Goal: Task Accomplishment & Management: Manage account settings

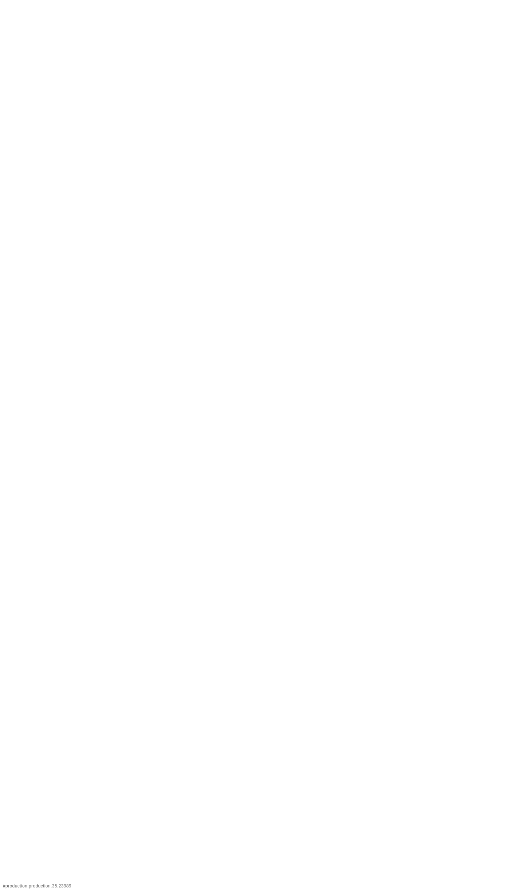
click at [178, 0] on html "# production.production.35.23989" at bounding box center [262, 0] width 525 height 0
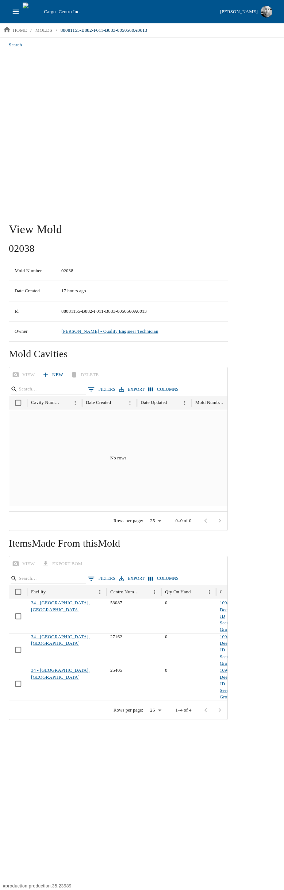
click at [121, 188] on div "Search" at bounding box center [142, 126] width 284 height 179
click at [136, 186] on div "Search" at bounding box center [142, 126] width 284 height 179
click at [16, 13] on icon "open drawer" at bounding box center [16, 12] width 8 height 8
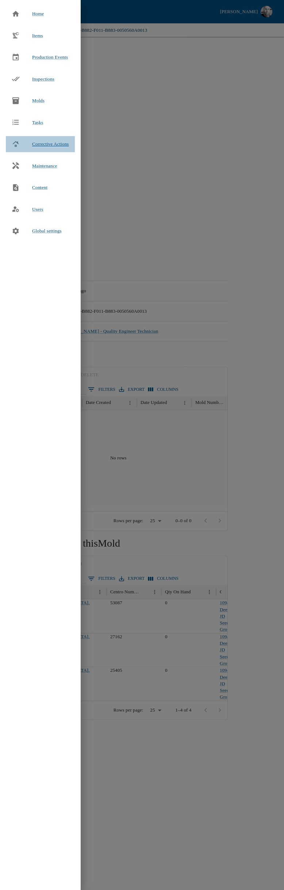
click at [46, 140] on div "Corrective Actions" at bounding box center [40, 144] width 69 height 16
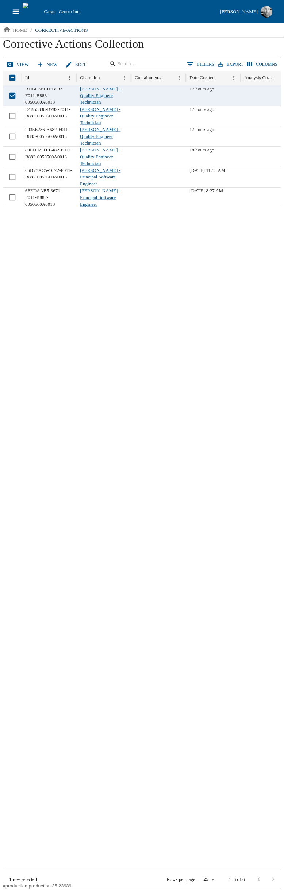
click at [19, 63] on link "View" at bounding box center [18, 64] width 27 height 13
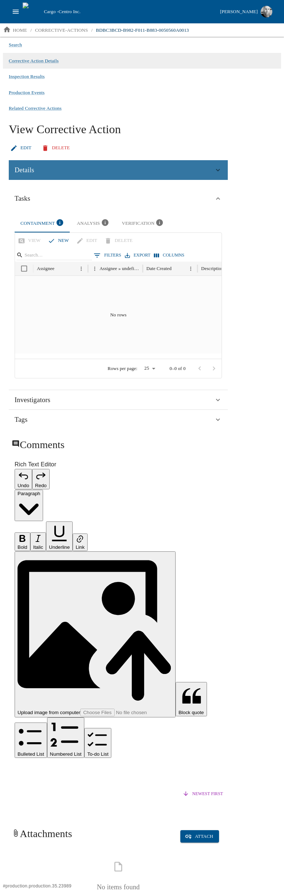
click at [218, 174] on icon at bounding box center [218, 170] width 8 height 8
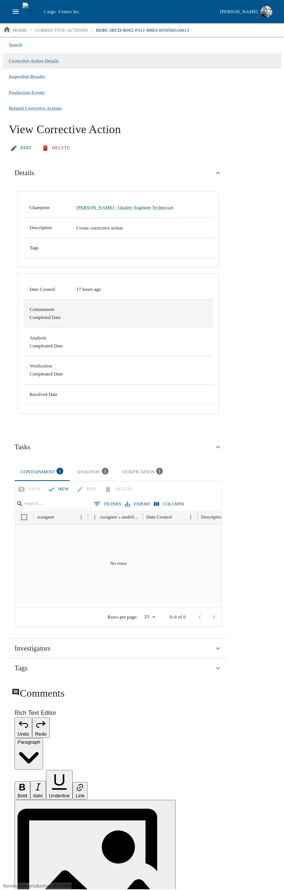
click at [204, 314] on td at bounding box center [141, 314] width 142 height 28
click at [87, 411] on div "Date Created 17 hours ago Containment Completed Date Analysis Compleated Date V…" at bounding box center [118, 344] width 201 height 140
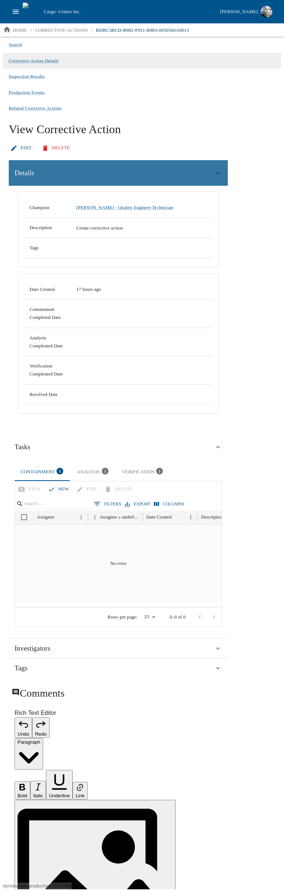
click at [86, 163] on div "Details" at bounding box center [118, 173] width 219 height 26
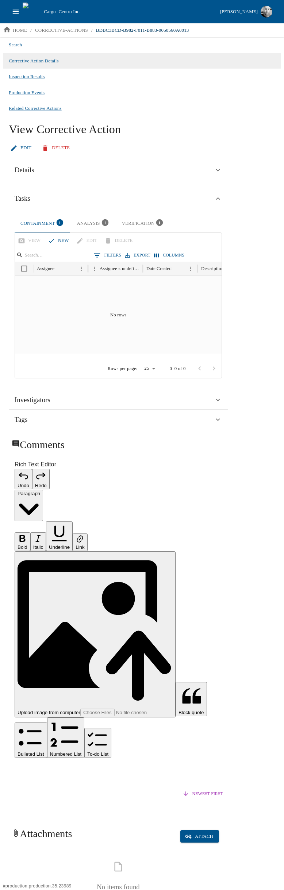
click at [265, 13] on img "button" at bounding box center [266, 12] width 12 height 12
click at [231, 51] on li "My Cargo Roles" at bounding box center [228, 52] width 94 height 12
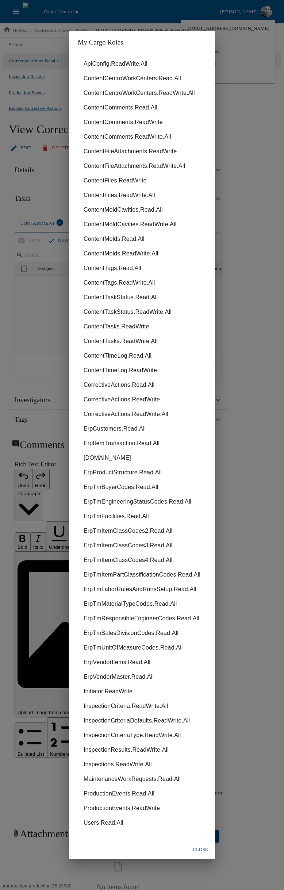
click at [124, 316] on li "ContentTaskStatus.ReadWrite.All" at bounding box center [142, 312] width 128 height 15
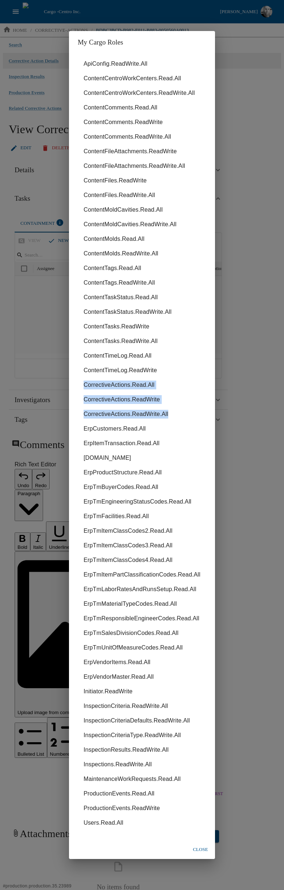
drag, startPoint x: 169, startPoint y: 412, endPoint x: 57, endPoint y: 387, distance: 114.4
click at [57, 387] on div "My Cargo Roles ApiConfig.ReadWrite.All ContentCentroWorkCenters.Read.All Conten…" at bounding box center [142, 445] width 284 height 890
copy ul "CorrectiveActions.Read.All CorrectiveActions.ReadWrite CorrectiveActions.ReadWr…"
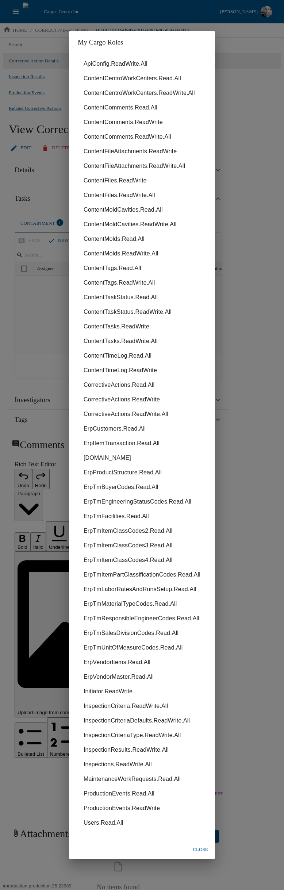
click at [31, 182] on div "My Cargo Roles ApiConfig.ReadWrite.All ContentCentroWorkCenters.Read.All Conten…" at bounding box center [142, 445] width 284 height 890
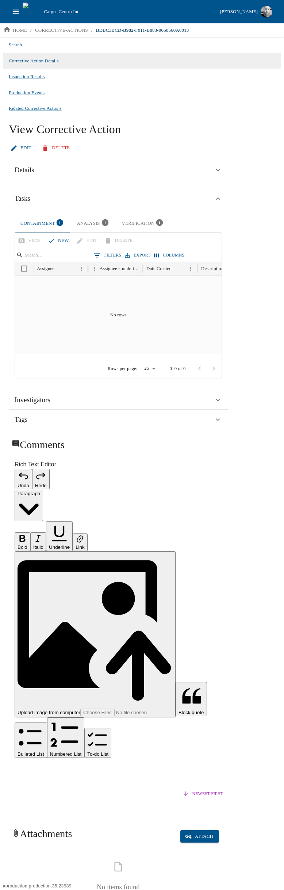
click at [19, 154] on link "Edit" at bounding box center [22, 148] width 26 height 13
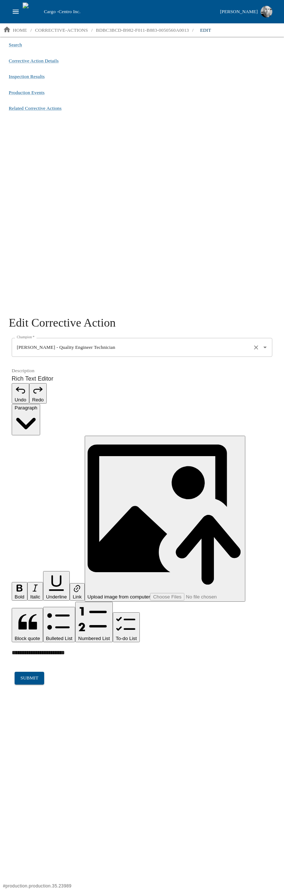
click at [266, 351] on icon "Open" at bounding box center [265, 347] width 8 height 8
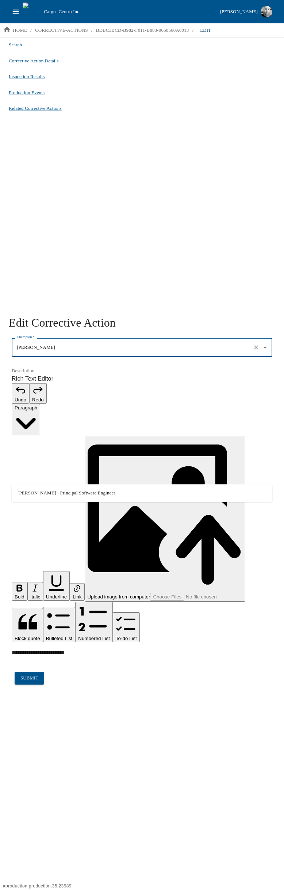
click at [41, 493] on li "[PERSON_NAME] - Principal Software Engineer" at bounding box center [142, 493] width 260 height 12
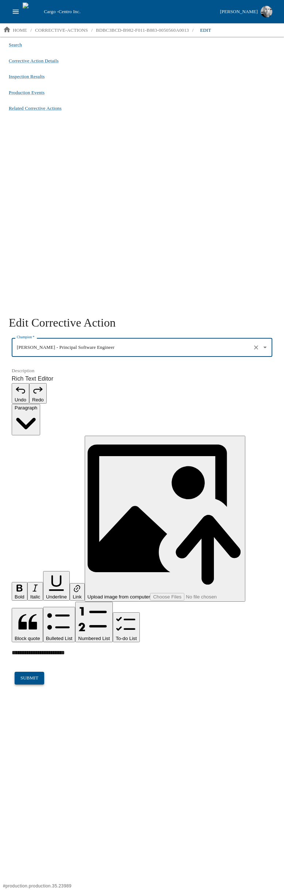
type input "[PERSON_NAME] - Principal Software Engineer"
click at [29, 672] on button "submit" at bounding box center [30, 678] width 30 height 13
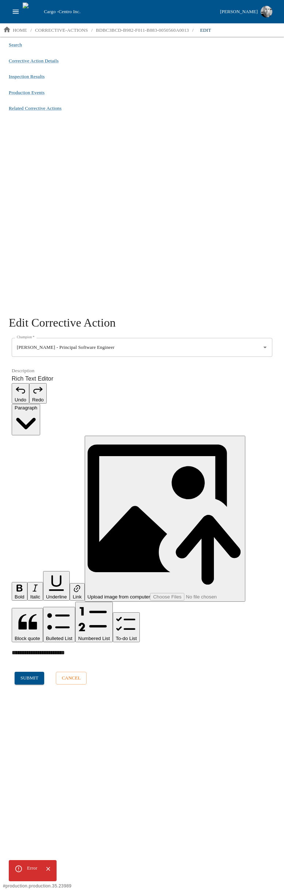
click at [31, 869] on div "Error" at bounding box center [32, 867] width 10 height 7
drag, startPoint x: 19, startPoint y: 870, endPoint x: 24, endPoint y: 869, distance: 4.8
click at [20, 870] on icon at bounding box center [19, 869] width 8 height 8
click at [33, 868] on div "Error" at bounding box center [32, 867] width 10 height 7
click at [95, 309] on div "Search Corrective Action Details Inspection Results Production Events Related C…" at bounding box center [142, 173] width 284 height 273
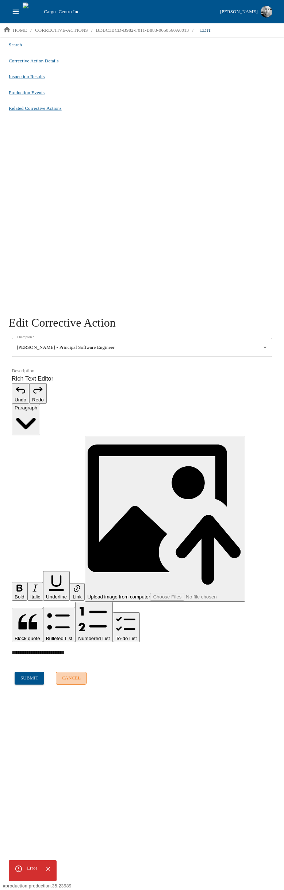
click at [67, 672] on button "cancel" at bounding box center [71, 678] width 31 height 13
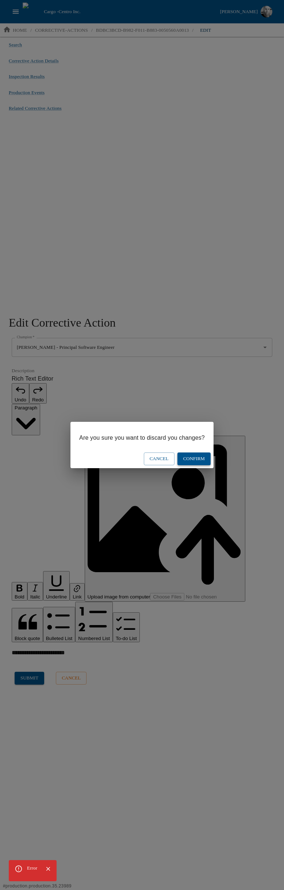
click at [187, 456] on button "Confirm" at bounding box center [193, 458] width 33 height 13
click at [190, 460] on button "Confirm" at bounding box center [193, 458] width 33 height 13
click at [184, 356] on div "Are you sure you want to discard you changes? Cancel Confirm" at bounding box center [142, 445] width 284 height 890
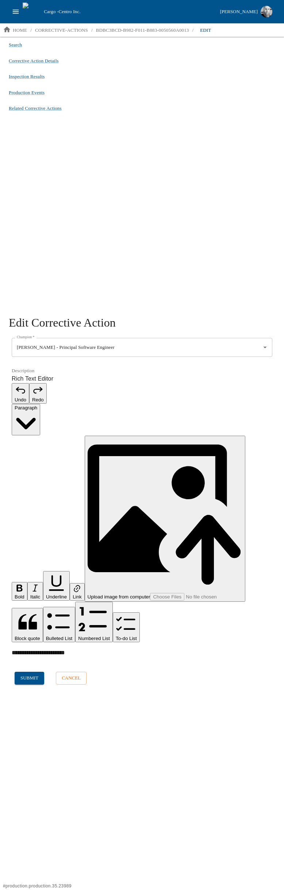
click at [161, 256] on div "Search Corrective Action Details Inspection Results Production Events Related C…" at bounding box center [142, 173] width 284 height 273
drag, startPoint x: 127, startPoint y: 314, endPoint x: 46, endPoint y: 97, distance: 231.7
click at [128, 309] on div "Search Corrective Action Details Inspection Results Production Events Related C…" at bounding box center [142, 173] width 284 height 273
click at [49, 31] on p "corrective-actions" at bounding box center [61, 30] width 53 height 7
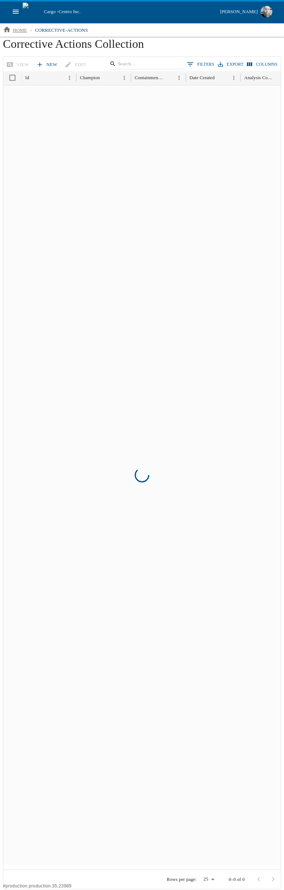
click at [22, 33] on p "home" at bounding box center [20, 30] width 14 height 7
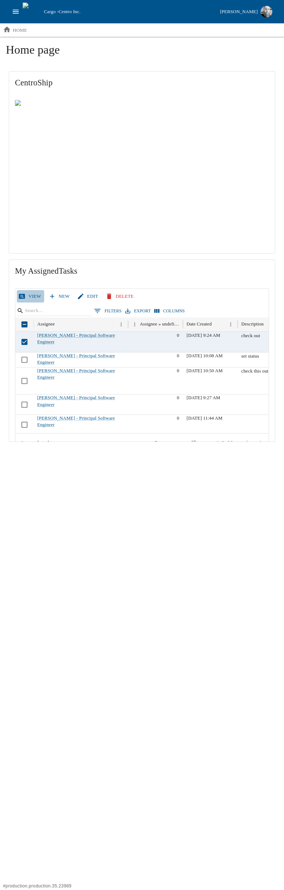
click at [30, 293] on link "View" at bounding box center [30, 296] width 27 height 13
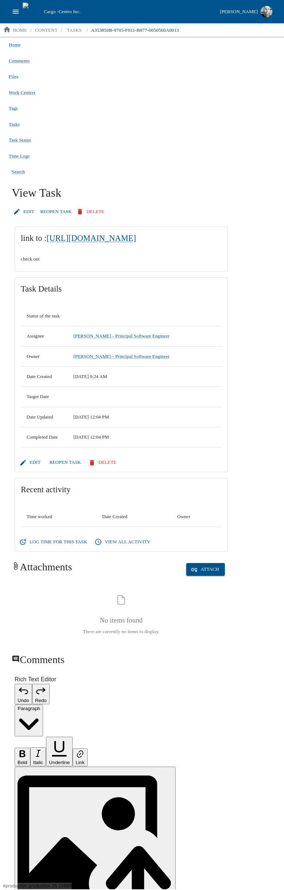
click at [189, 180] on div "Search" at bounding box center [142, 172] width 278 height 16
